Goal: Task Accomplishment & Management: Use online tool/utility

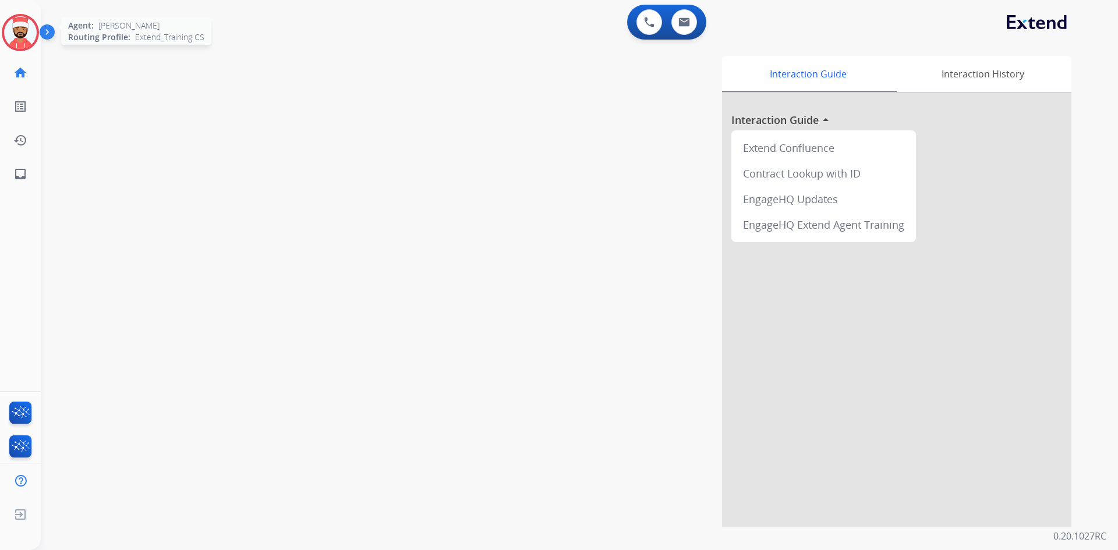
click at [19, 40] on img at bounding box center [20, 32] width 33 height 33
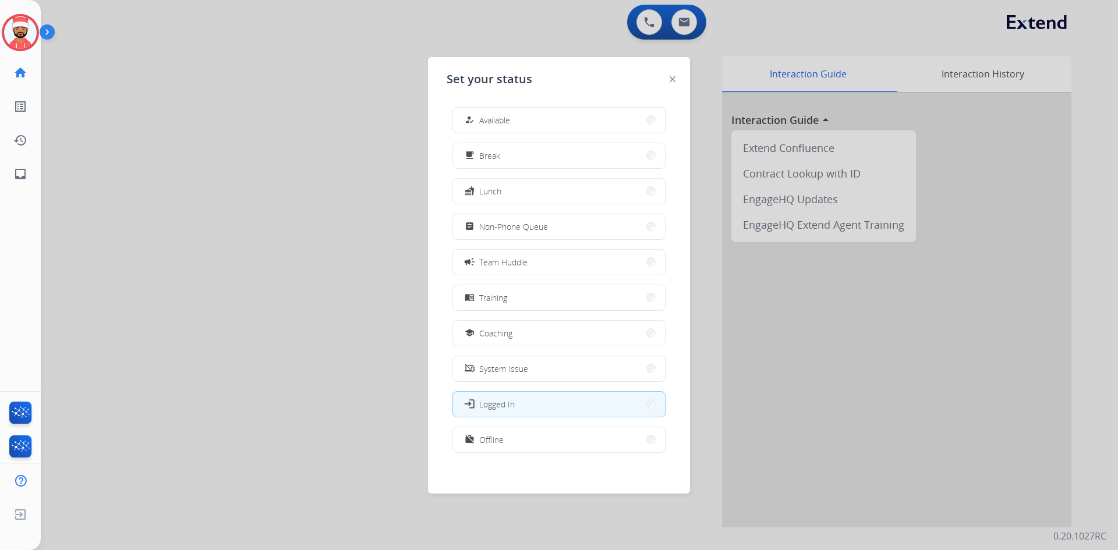
click at [338, 383] on div at bounding box center [559, 275] width 1118 height 550
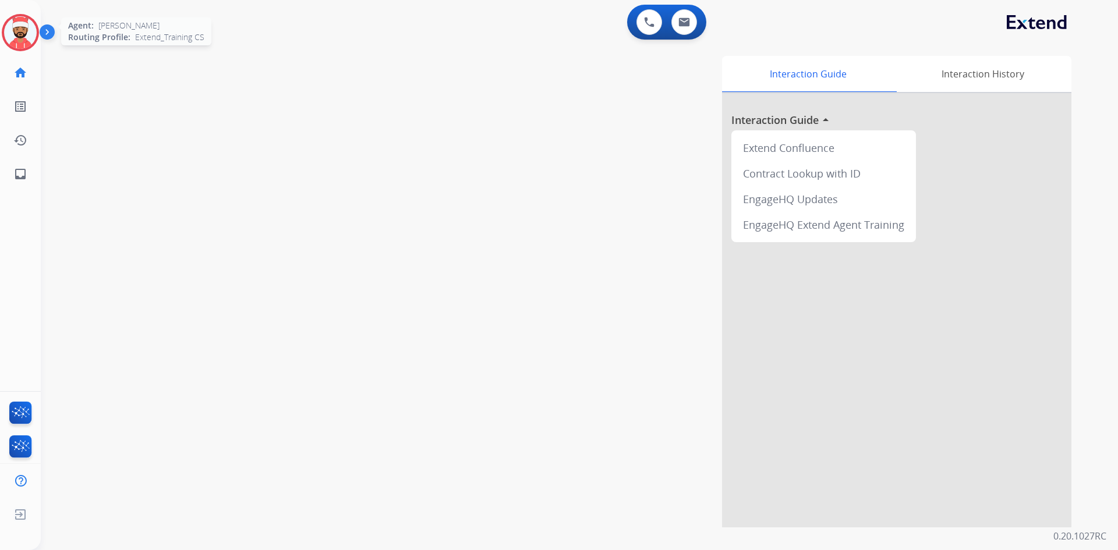
click at [19, 37] on img at bounding box center [20, 32] width 33 height 33
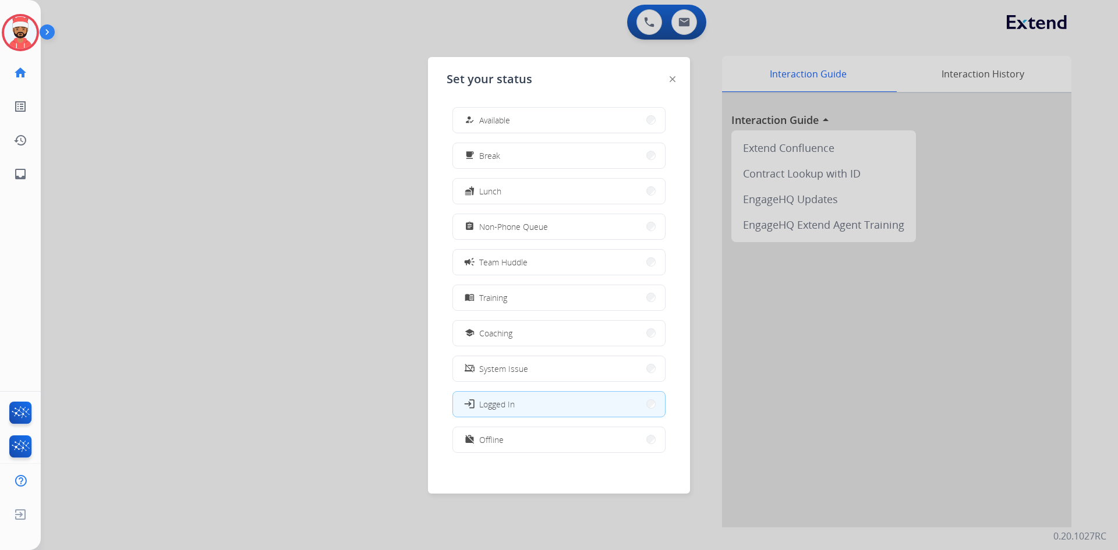
click at [523, 312] on div "how_to_reg Available free_breakfast Break fastfood Lunch assignment Non-Phone Q…" at bounding box center [559, 281] width 225 height 367
click at [522, 307] on button "menu_book Training" at bounding box center [559, 297] width 212 height 25
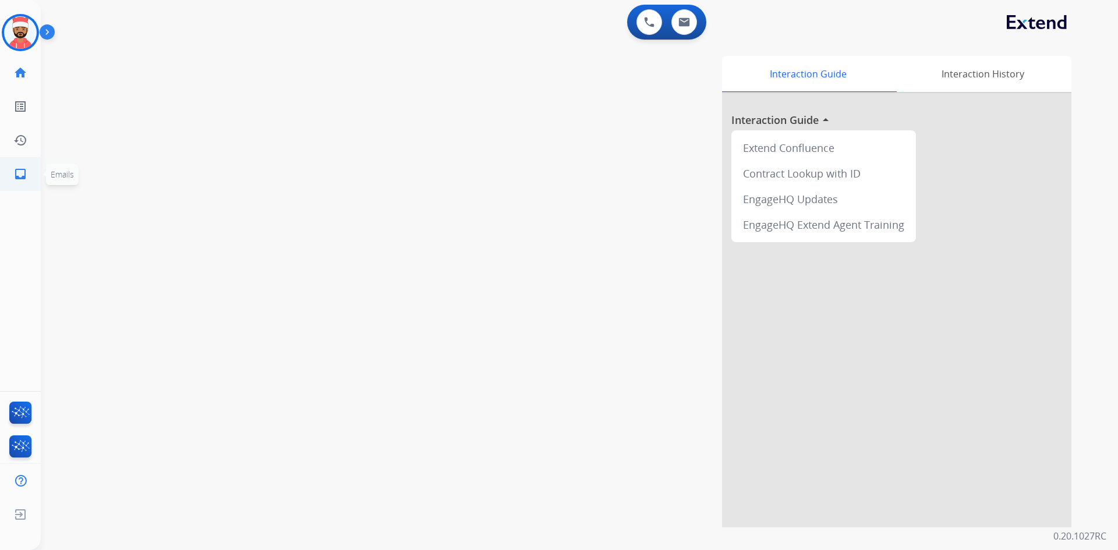
click at [24, 176] on mat-icon "inbox" at bounding box center [20, 174] width 14 height 14
select select "**********"
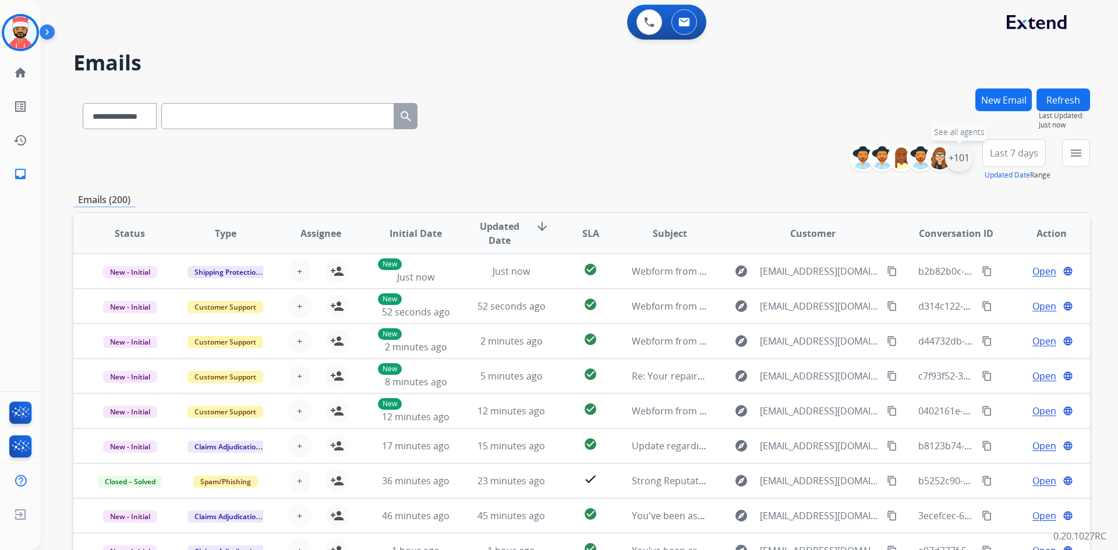
click at [963, 153] on div "+101" at bounding box center [959, 158] width 28 height 28
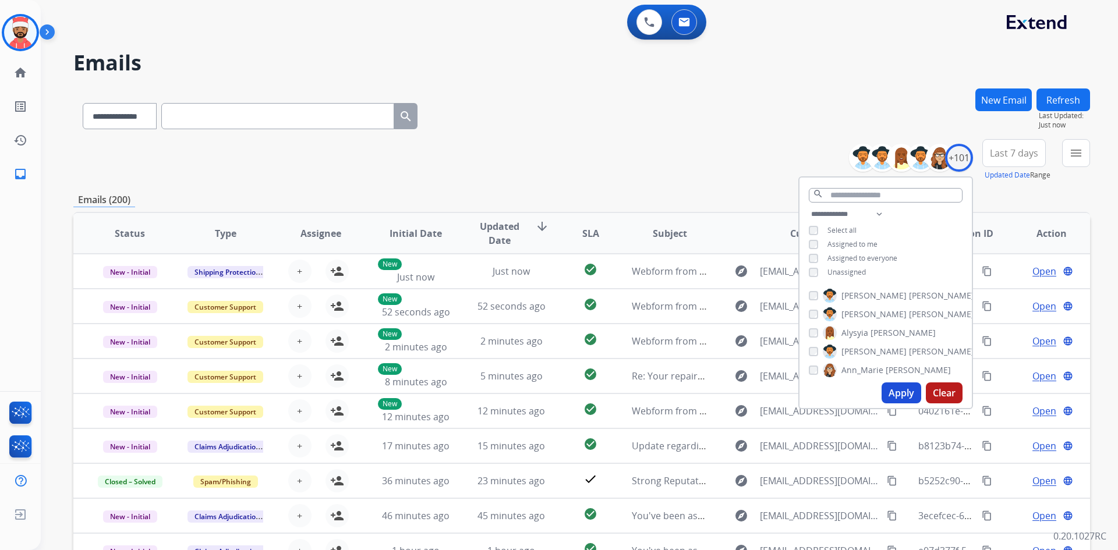
click at [819, 272] on div "Unassigned" at bounding box center [837, 272] width 57 height 9
click at [905, 391] on button "Apply" at bounding box center [902, 393] width 40 height 21
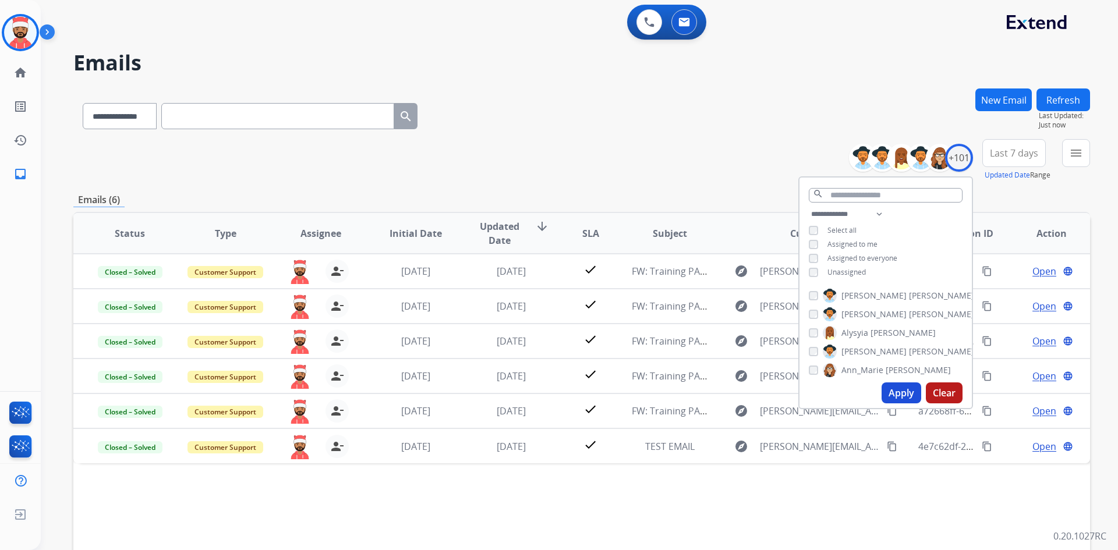
drag, startPoint x: 567, startPoint y: 152, endPoint x: 586, endPoint y: 170, distance: 26.0
click at [567, 152] on div "**********" at bounding box center [581, 160] width 1017 height 42
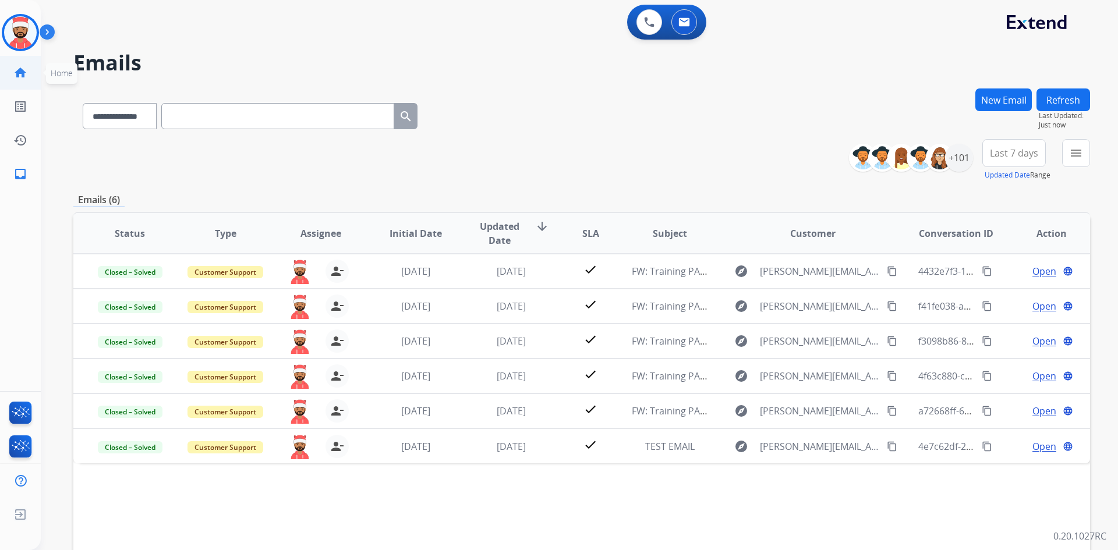
click at [23, 67] on mat-icon "home" at bounding box center [20, 73] width 14 height 14
